Goal: Task Accomplishment & Management: Use online tool/utility

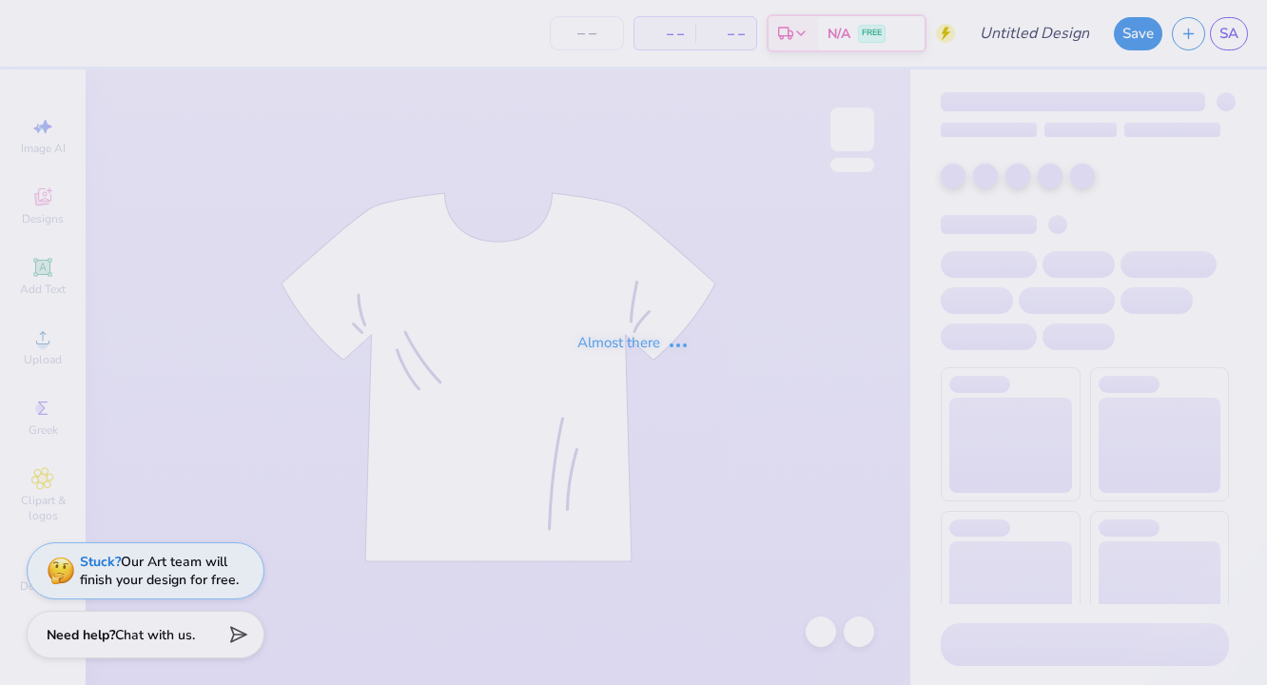
type input "DG USC Mini Shorts"
type input "50"
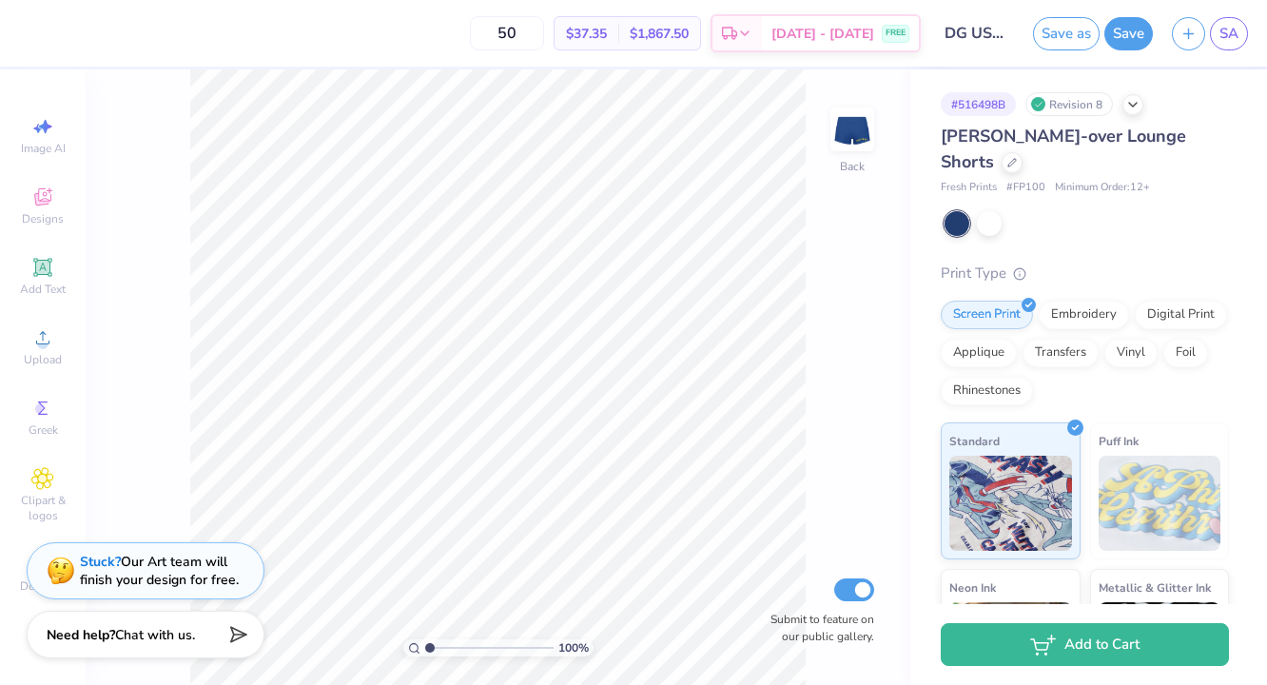
click at [857, 383] on div "100 % Back Submit to feature on our public gallery." at bounding box center [498, 376] width 824 height 615
click at [869, 121] on img at bounding box center [852, 129] width 76 height 76
click at [863, 369] on icon at bounding box center [860, 369] width 27 height 23
click at [157, 416] on div "100 % Front W 4.45 4.45 " H 1.62 1.62 " Y 6.19 6.19 " Center Middle Top Bottom …" at bounding box center [498, 376] width 824 height 615
click at [79, 165] on div "Image AI Designs Add Text Upload Greek Clipart & logos Decorate" at bounding box center [43, 376] width 86 height 615
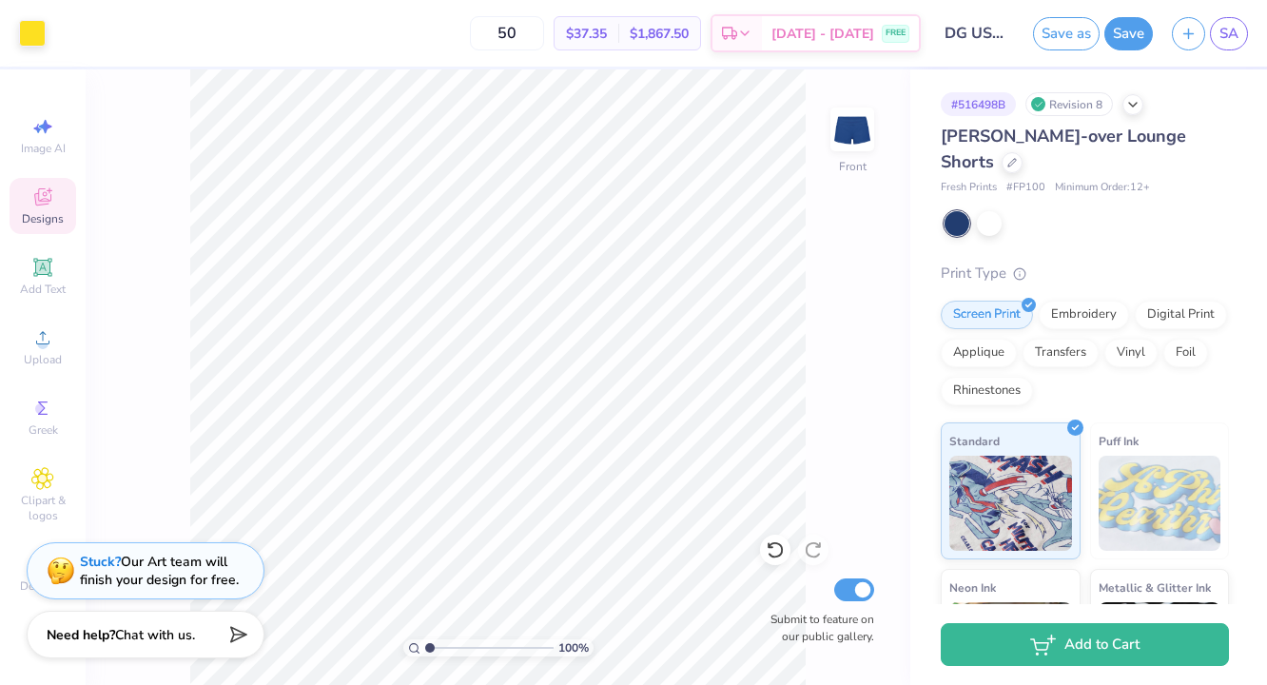
click at [51, 191] on icon at bounding box center [42, 196] width 23 height 23
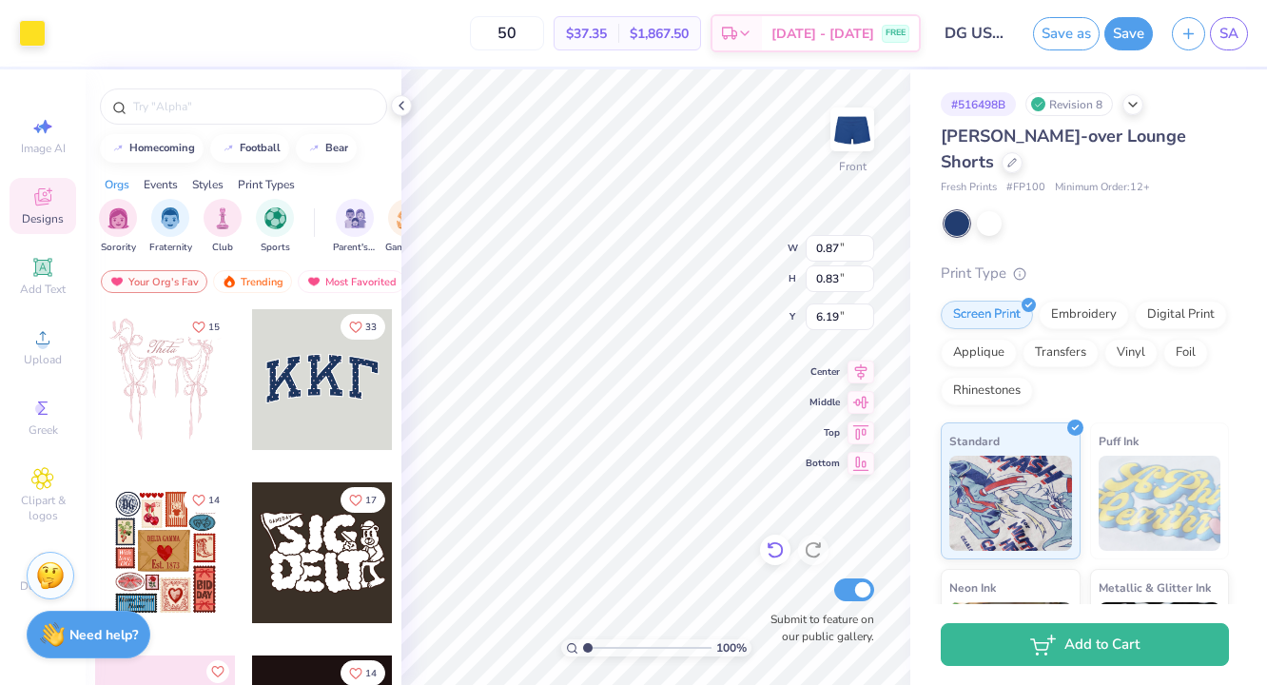
type input "0.58"
type input "0.70"
type input "6.52"
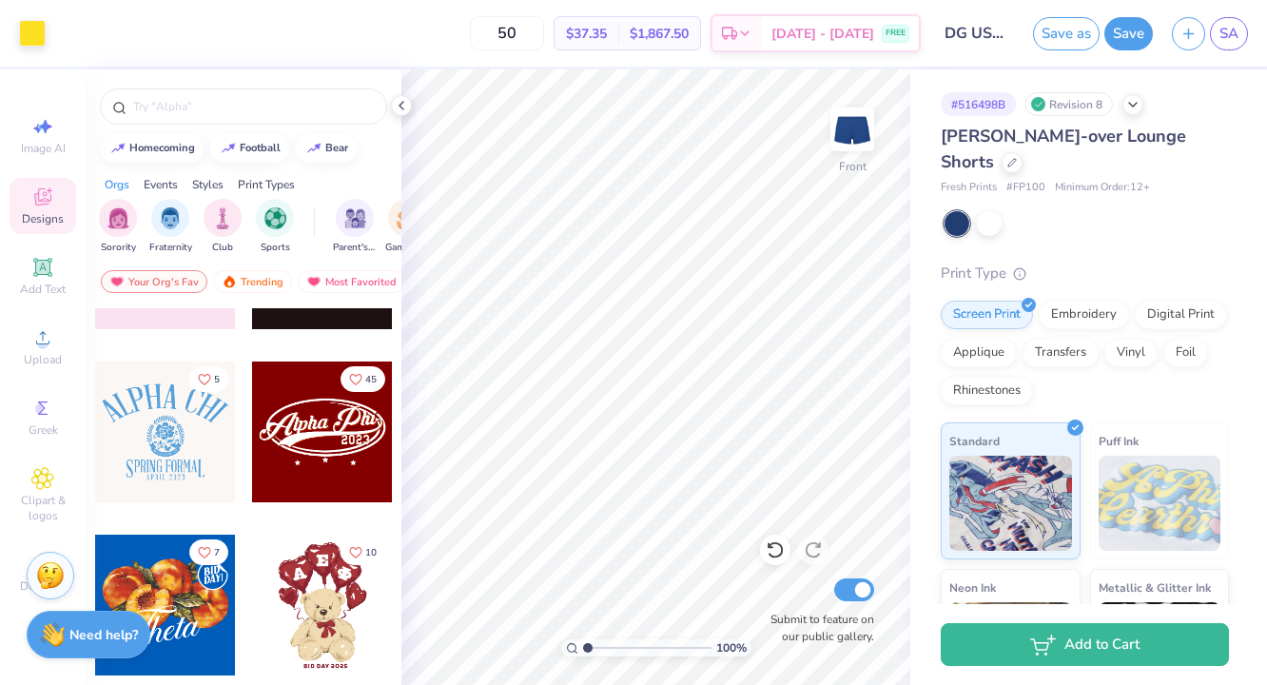
scroll to position [481, 0]
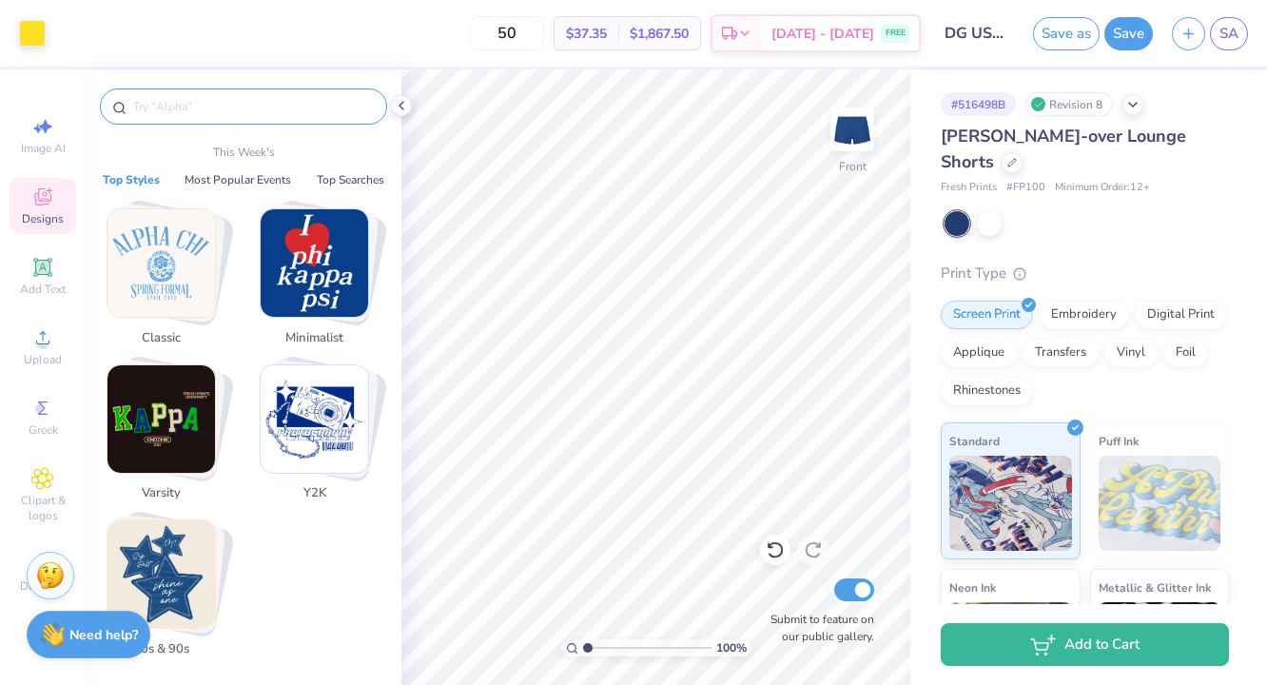
click at [209, 112] on input "text" at bounding box center [252, 106] width 243 height 19
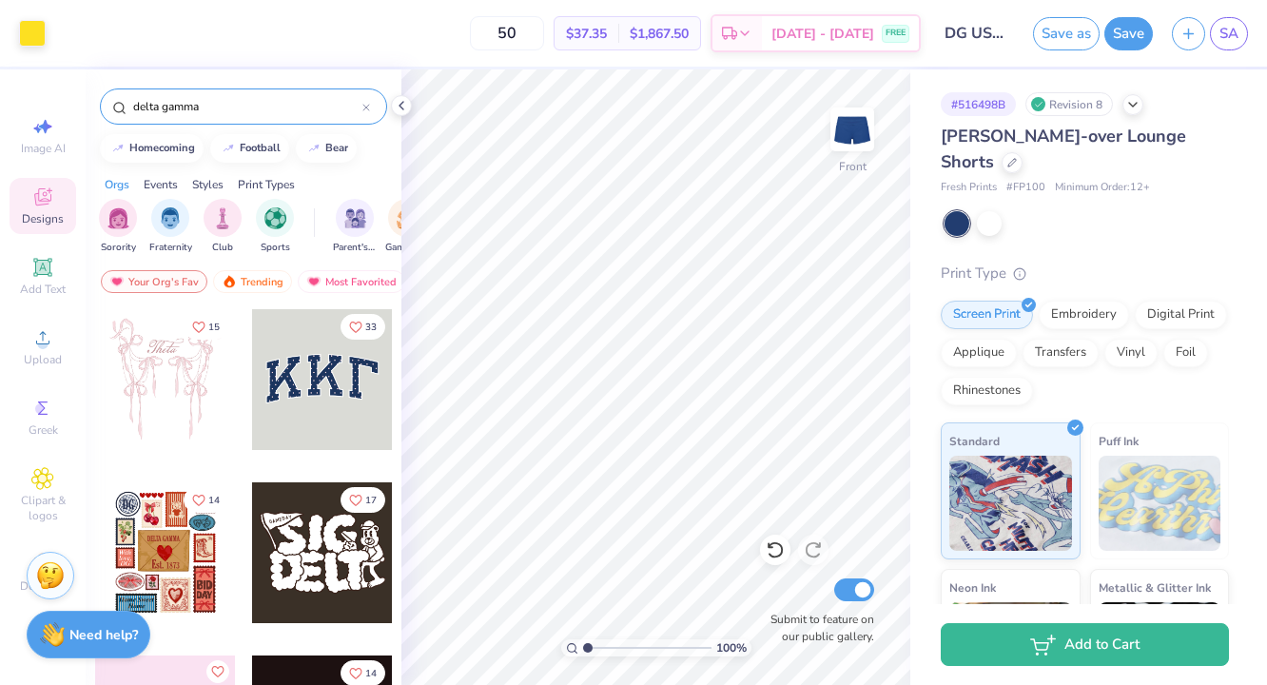
type input "delta gamma"
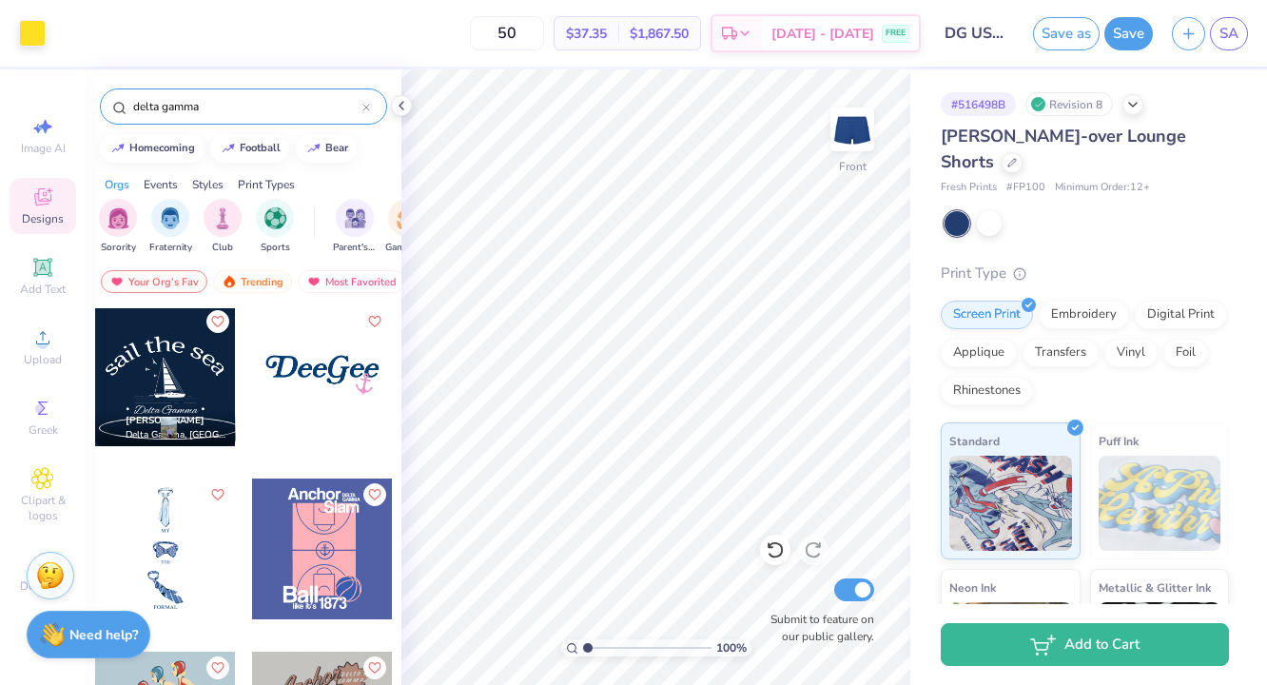
scroll to position [2468, 0]
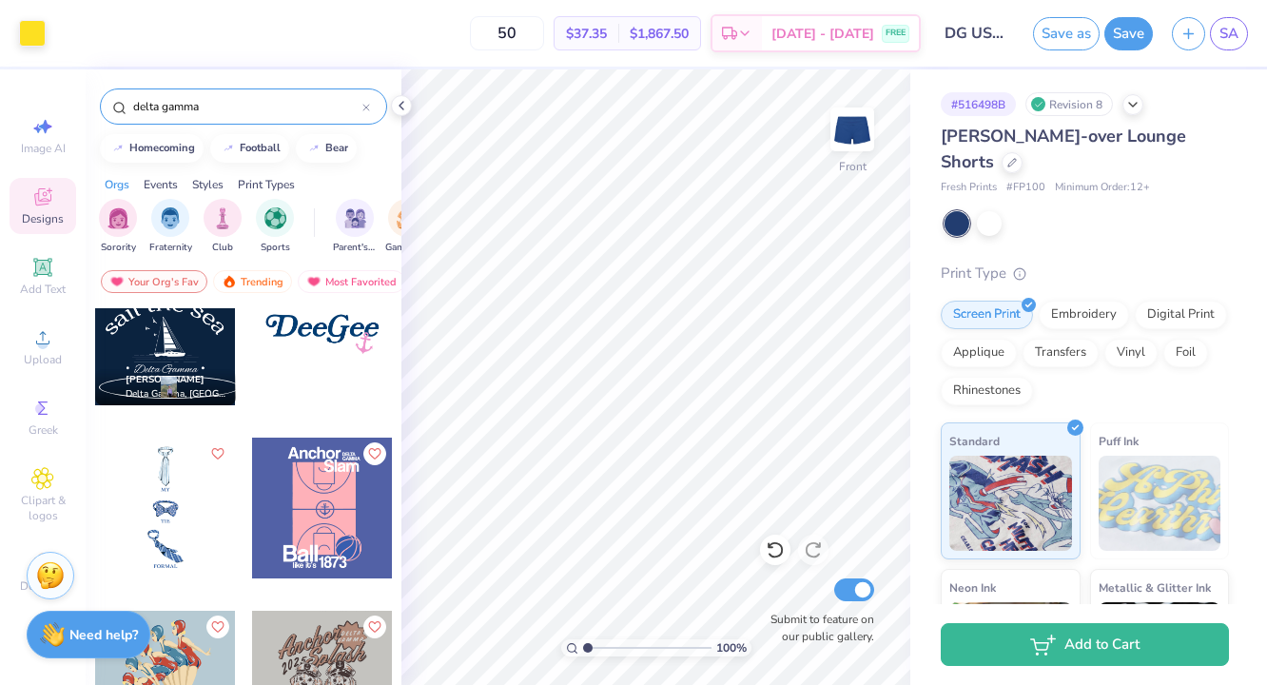
click at [910, 588] on div "Art colors 50 $37.35 Per Item $1,867.50 Total Est. Delivery [DATE] - [DATE] FRE…" at bounding box center [633, 342] width 1267 height 685
type input "2.36"
click at [944, 330] on div "Art colors 50 $37.35 Per Item $1,867.50 Total Est. Delivery [DATE] - [DATE] FRE…" at bounding box center [633, 342] width 1267 height 685
type input "5.15"
type input "1.88"
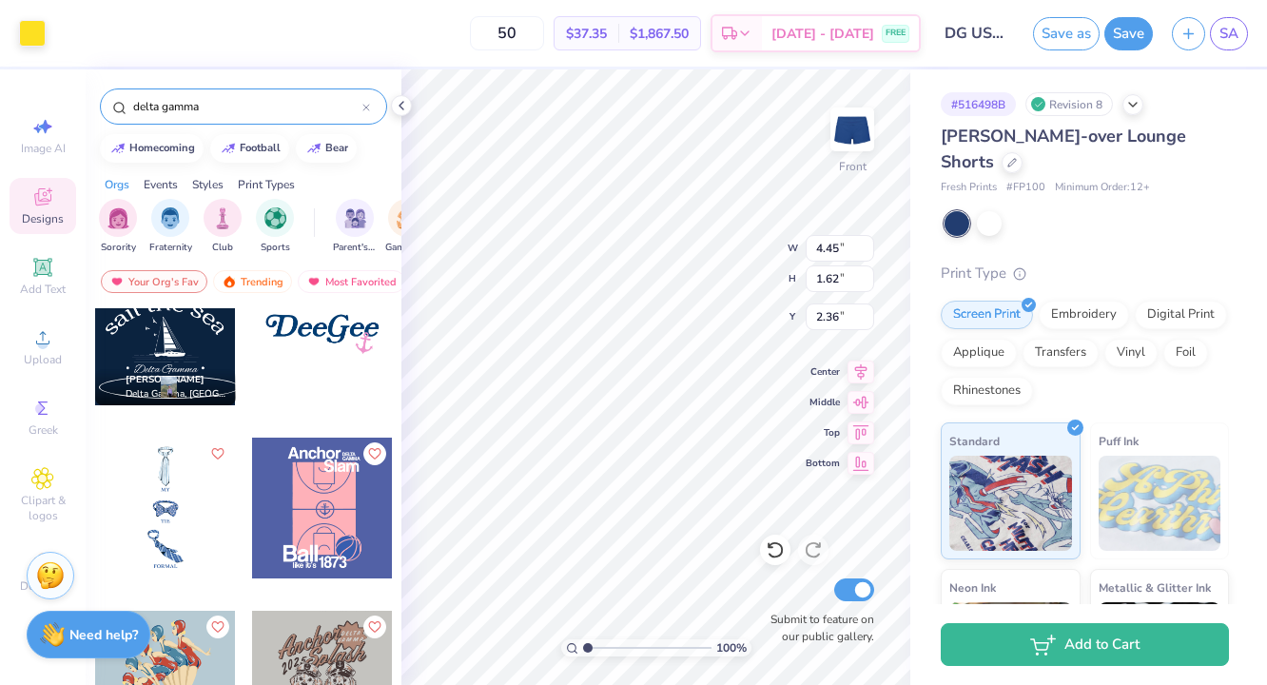
type input "2.10"
type input "5.62"
type input "2.05"
type input "1.93"
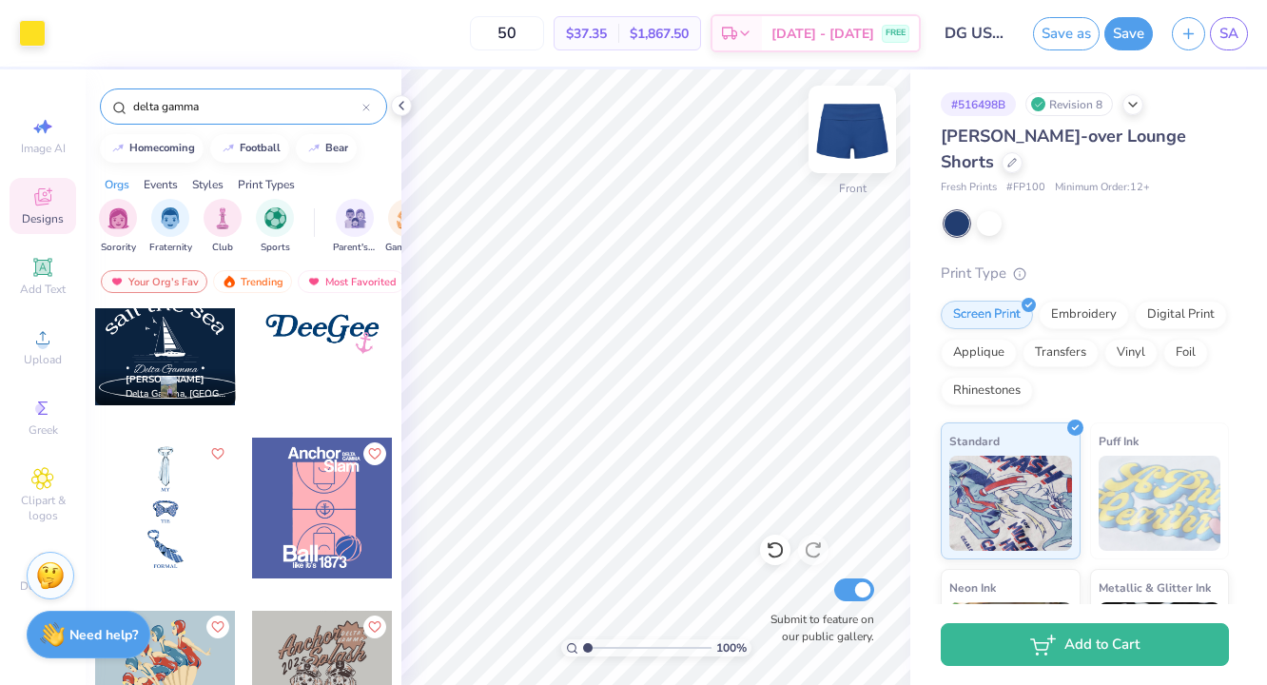
click at [824, 137] on img at bounding box center [852, 129] width 76 height 76
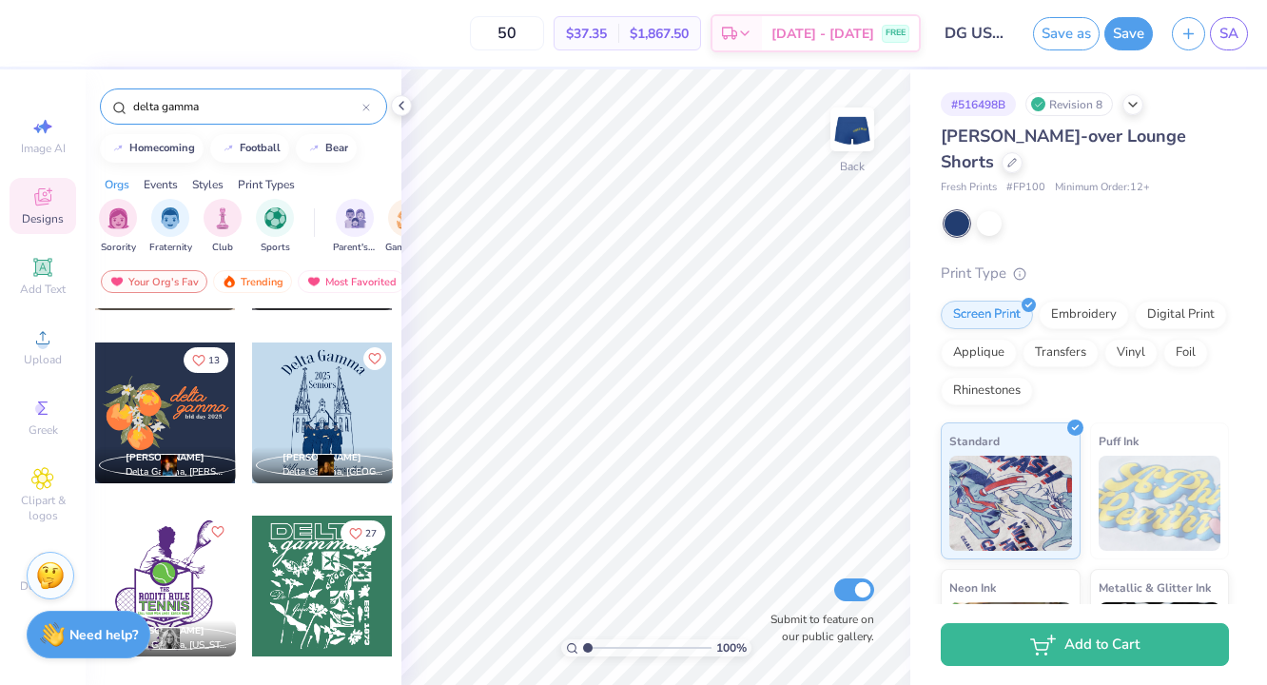
scroll to position [8107, 0]
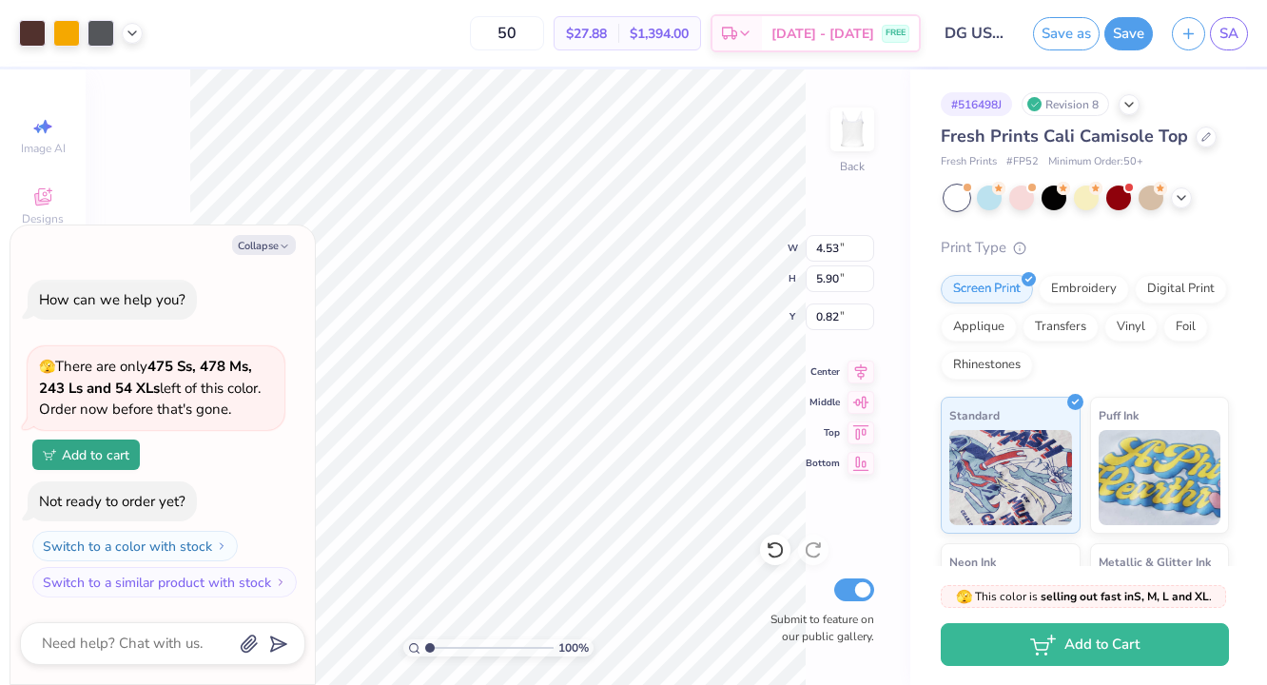
type textarea "x"
type input "5.86"
type input "7.63"
type textarea "x"
type input "0.43"
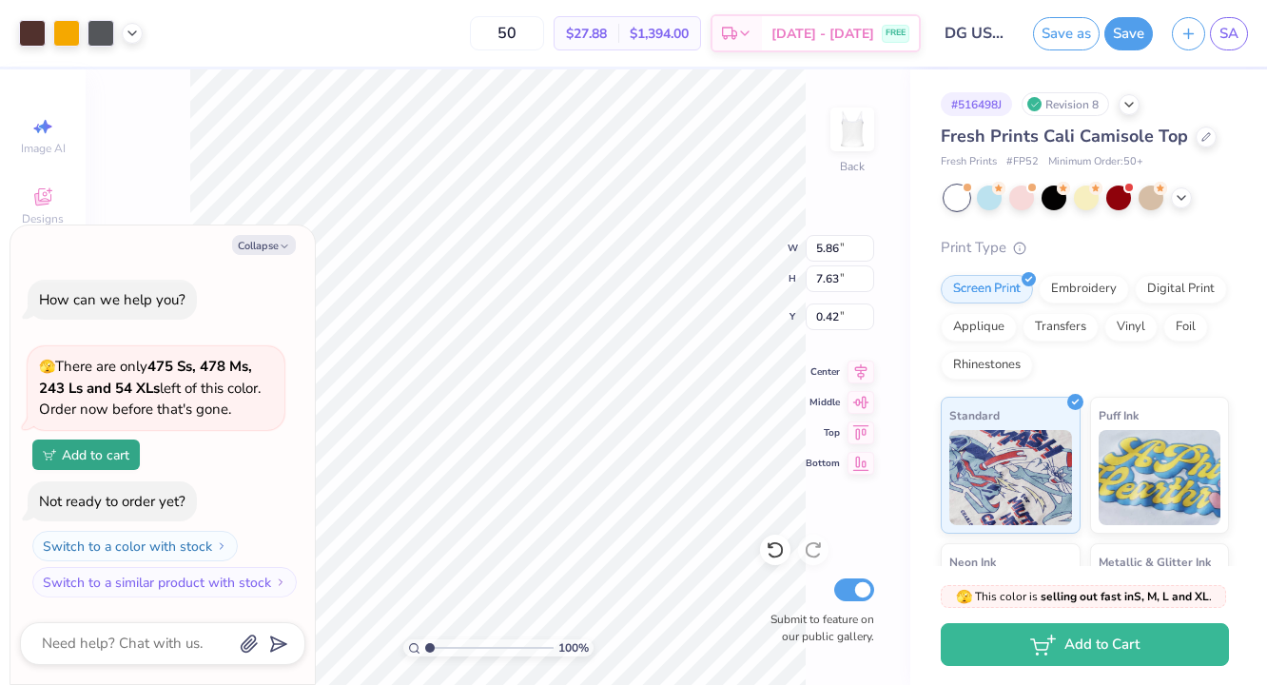
type textarea "x"
type input "6.23"
type input "8.11"
type textarea "x"
type input "0.25"
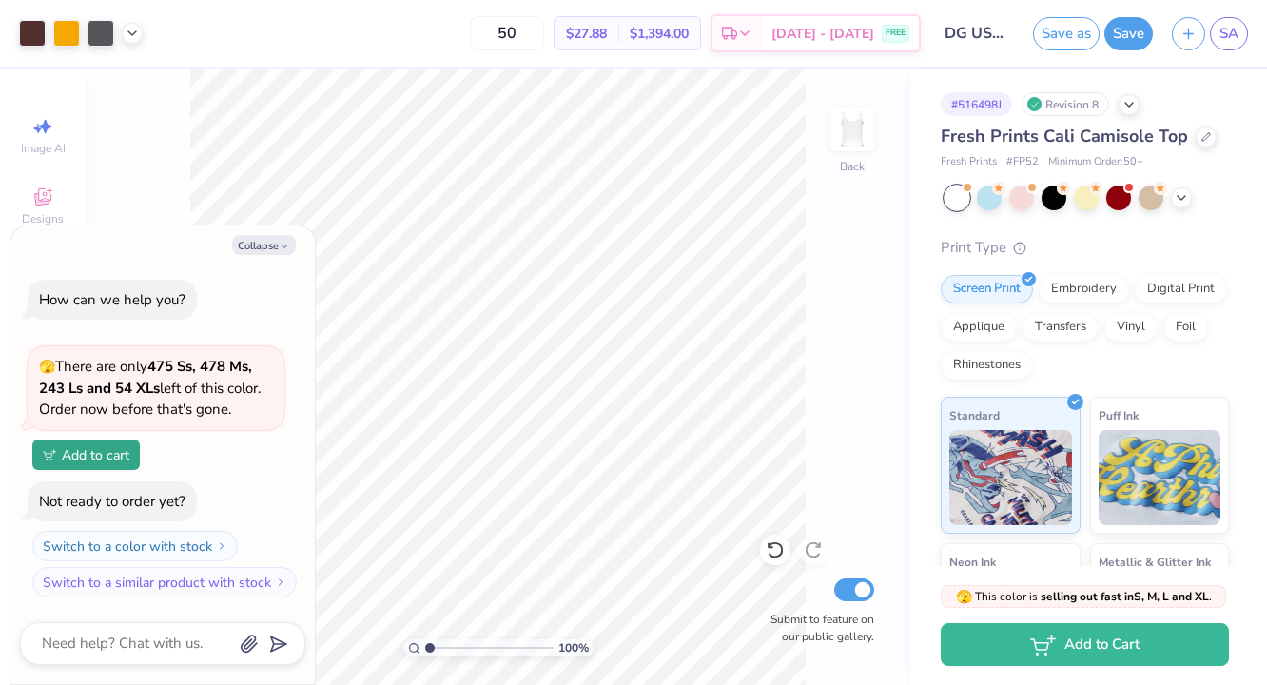
type textarea "x"
type input "1.02"
type textarea "x"
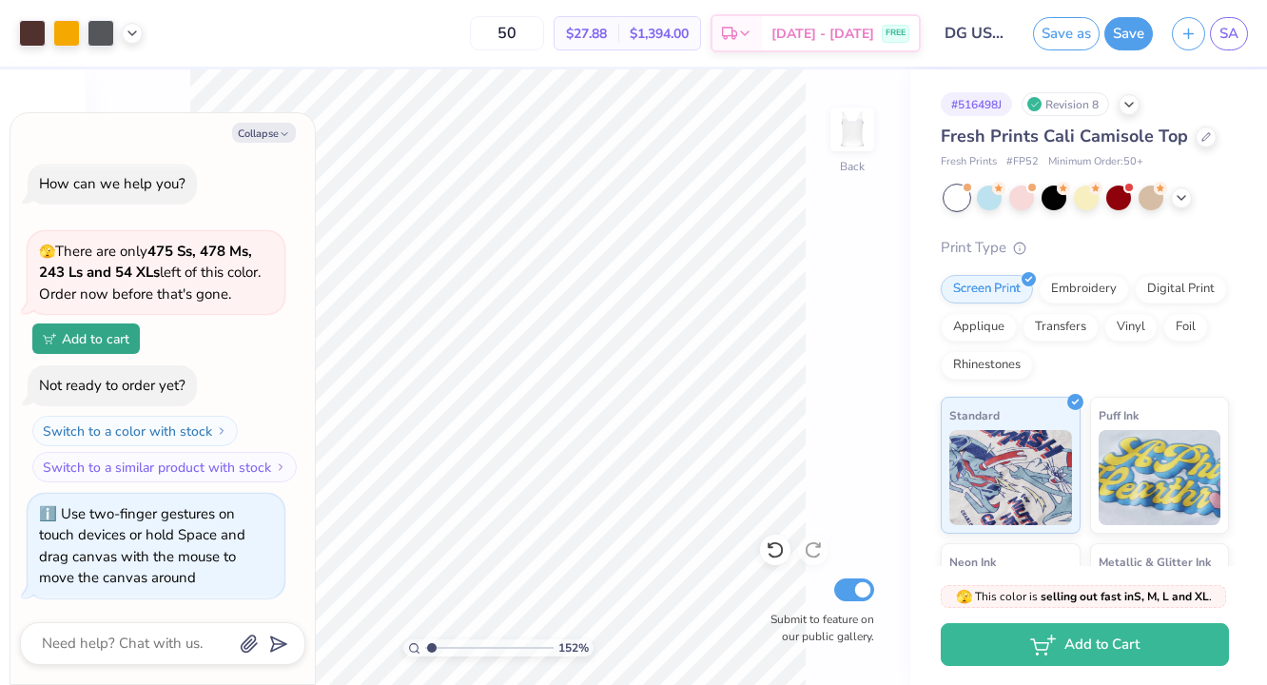
type input "1"
drag, startPoint x: 429, startPoint y: 648, endPoint x: 338, endPoint y: 642, distance: 91.5
click at [425, 642] on input "range" at bounding box center [489, 647] width 128 height 17
click at [280, 124] on button "Collapse" at bounding box center [264, 133] width 64 height 20
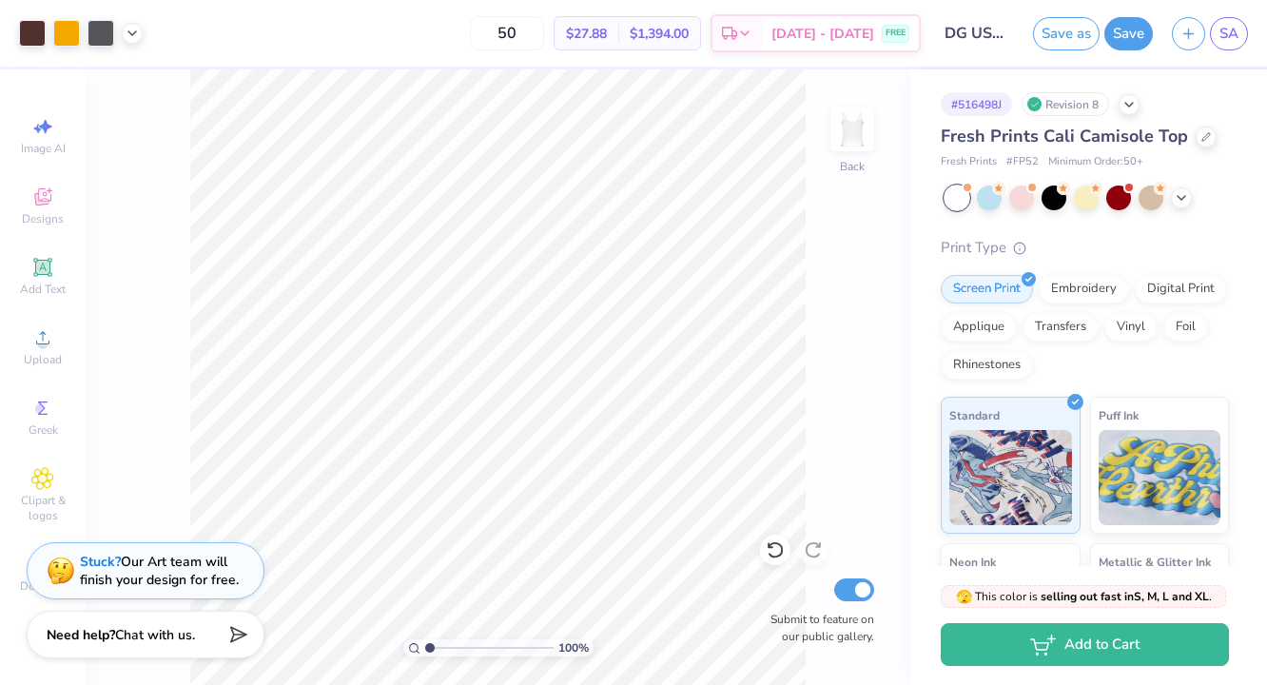
click at [896, 351] on div "100 % Back Submit to feature on our public gallery." at bounding box center [498, 376] width 824 height 615
click at [1117, 35] on button "Save" at bounding box center [1128, 30] width 48 height 33
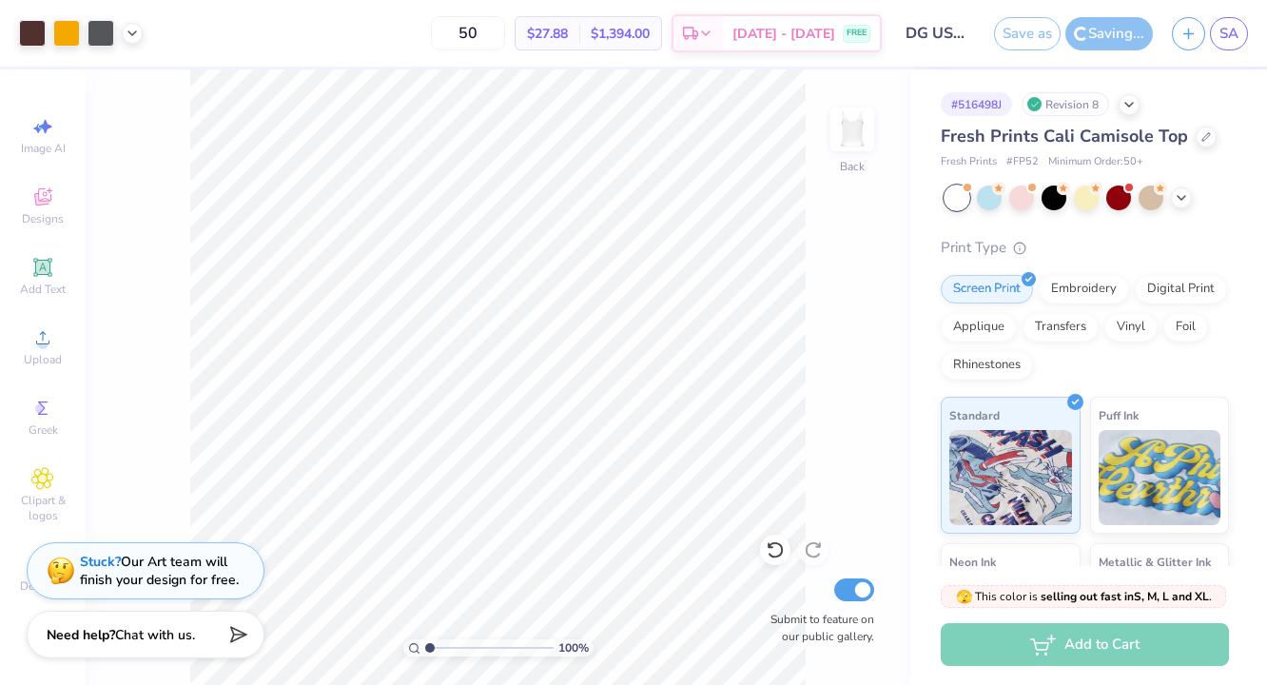
click at [886, 347] on div "100 % Back Submit to feature on our public gallery." at bounding box center [498, 376] width 824 height 615
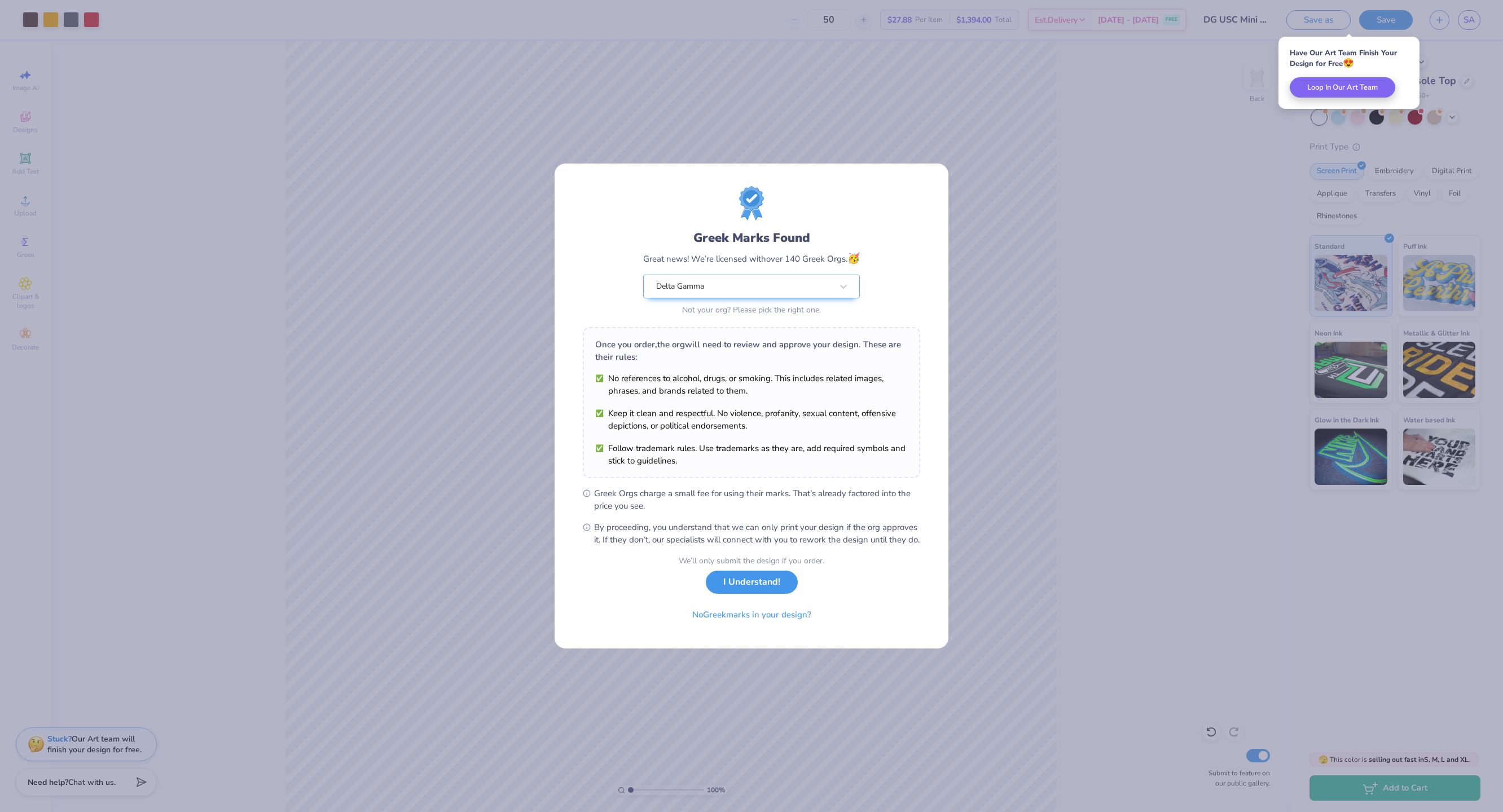
click at [728, 406] on button "I Understand!" at bounding box center [752, 582] width 92 height 23
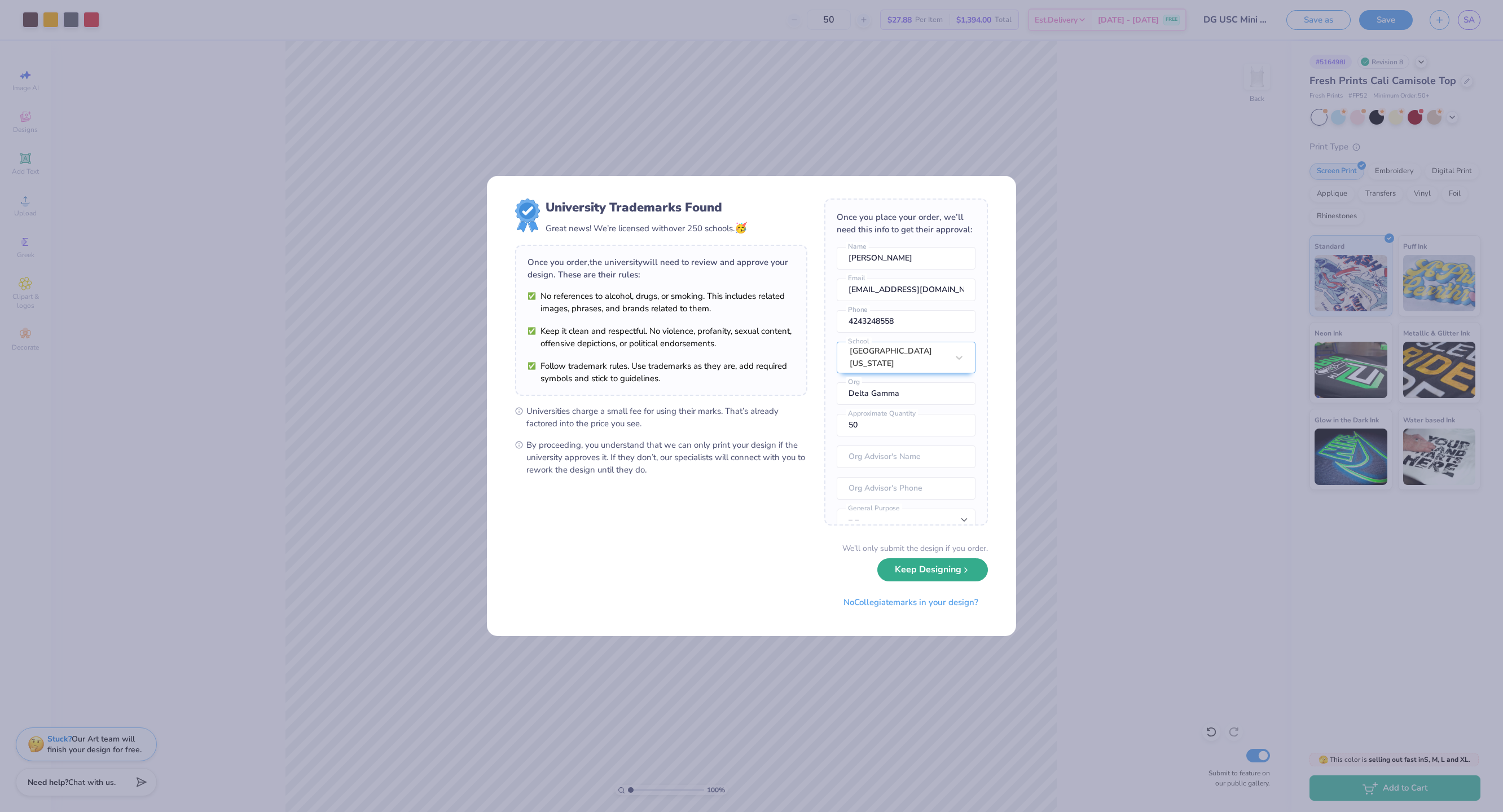
click at [751, 406] on button "Keep Designing" at bounding box center [933, 569] width 110 height 23
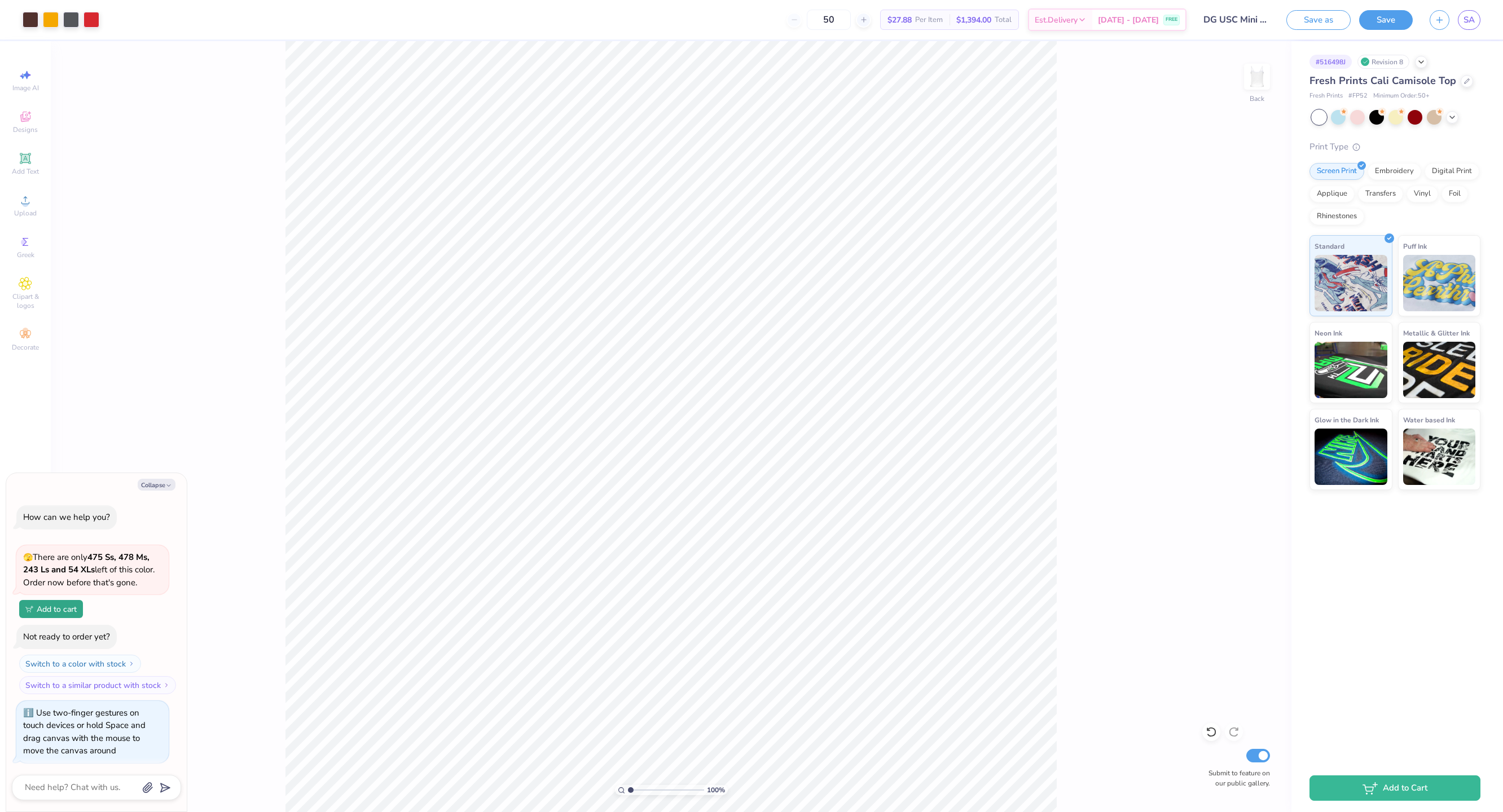
type textarea "x"
